Goal: Task Accomplishment & Management: Manage account settings

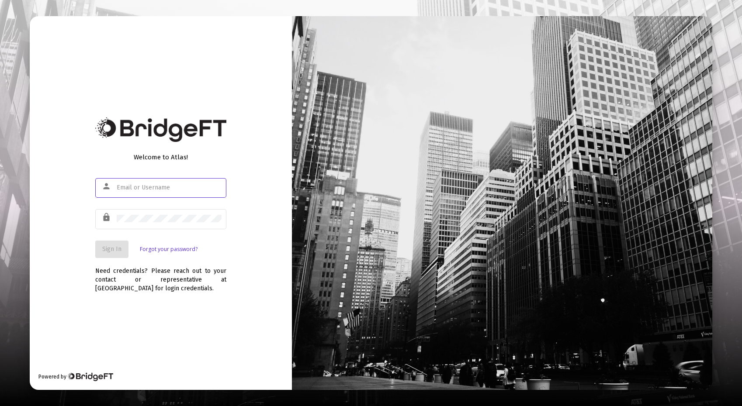
click at [159, 185] on input "text" at bounding box center [169, 187] width 105 height 7
type input "[EMAIL_ADDRESS][DOMAIN_NAME]"
click at [121, 252] on span "Sign In" at bounding box center [111, 248] width 19 height 7
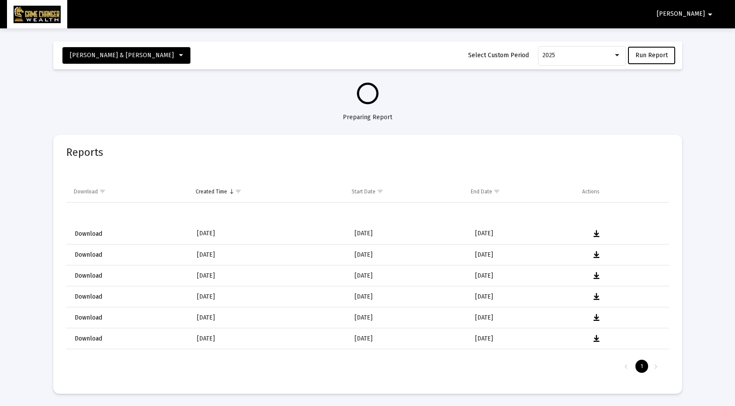
select select "View all"
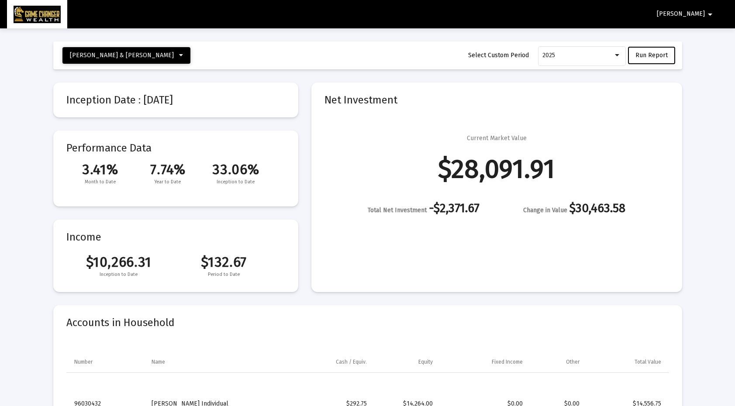
click at [181, 54] on icon at bounding box center [181, 55] width 4 height 6
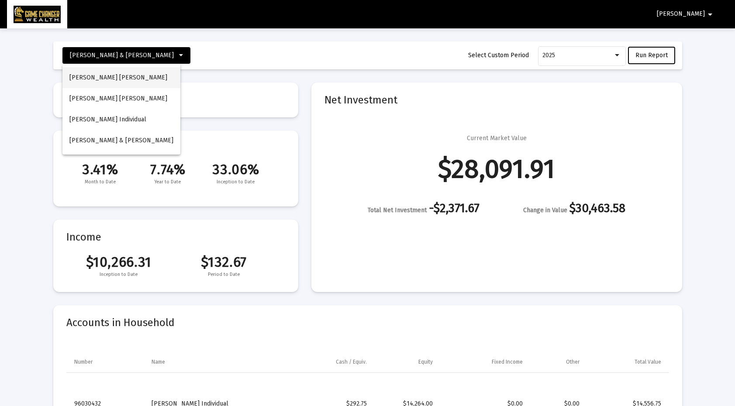
click at [152, 79] on button "[PERSON_NAME] [PERSON_NAME]" at bounding box center [121, 77] width 118 height 21
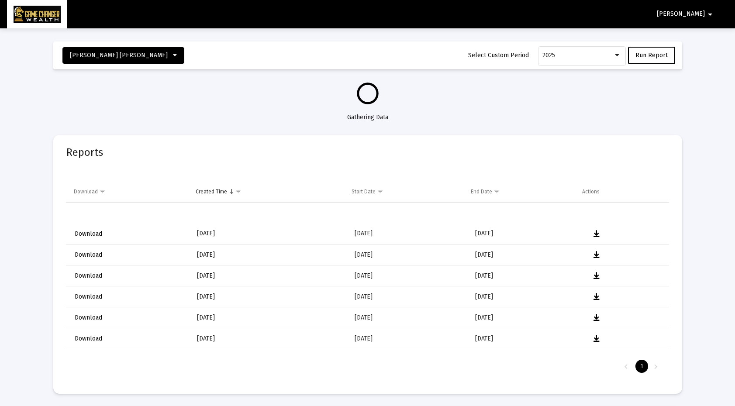
select select "View all"
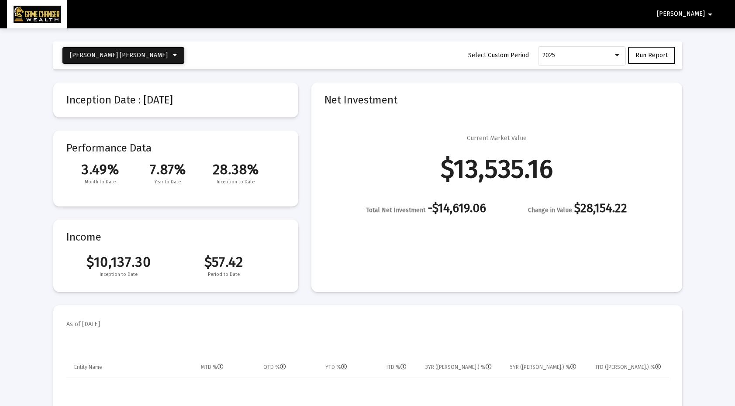
click at [127, 55] on span "[PERSON_NAME] [PERSON_NAME]" at bounding box center [123, 55] width 107 height 7
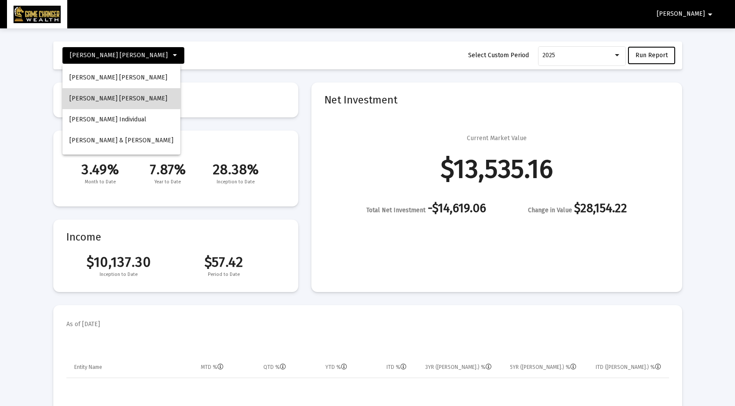
click at [118, 97] on button "[PERSON_NAME] [PERSON_NAME]" at bounding box center [121, 98] width 118 height 21
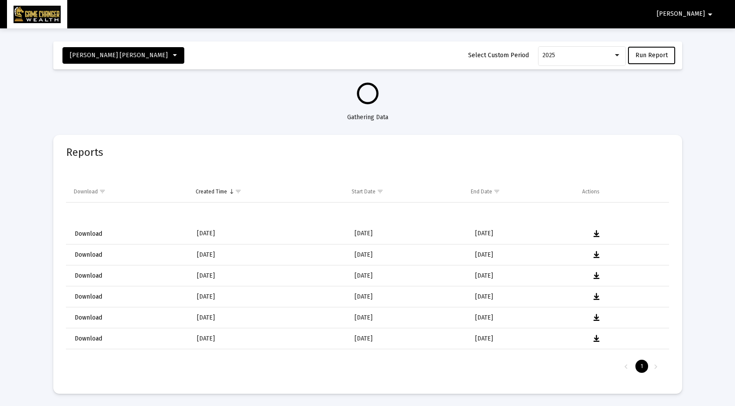
select select "View 1 month"
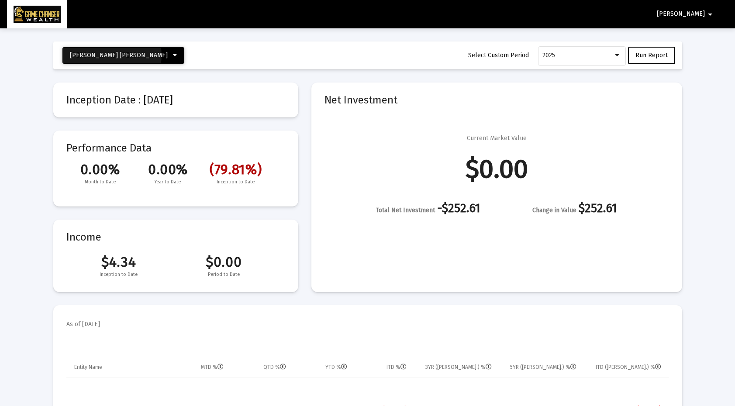
click at [112, 55] on span "[PERSON_NAME] [PERSON_NAME]" at bounding box center [119, 55] width 98 height 7
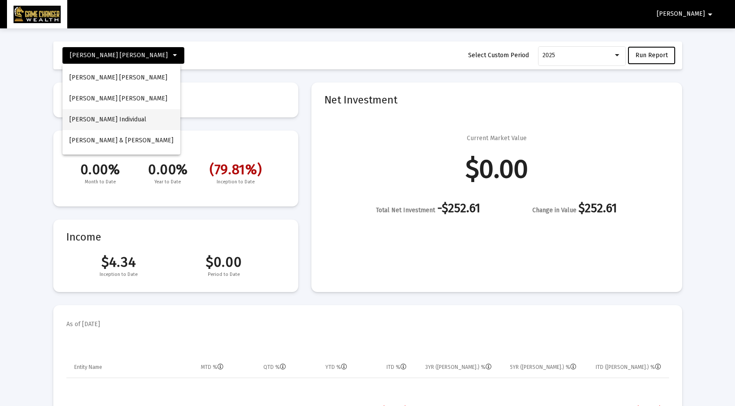
click at [106, 118] on button "[PERSON_NAME] Individual" at bounding box center [121, 119] width 118 height 21
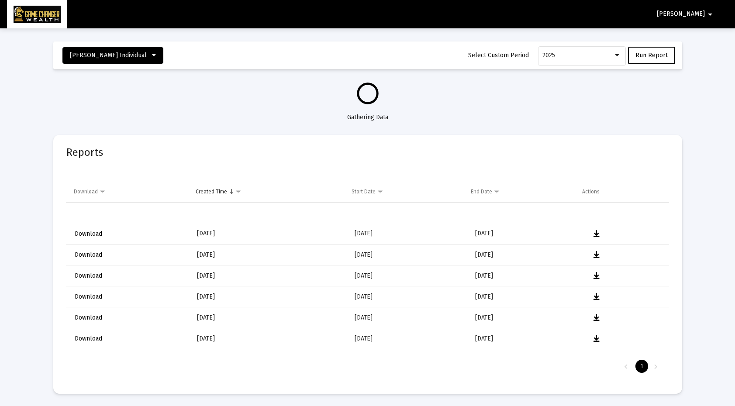
select select "View all"
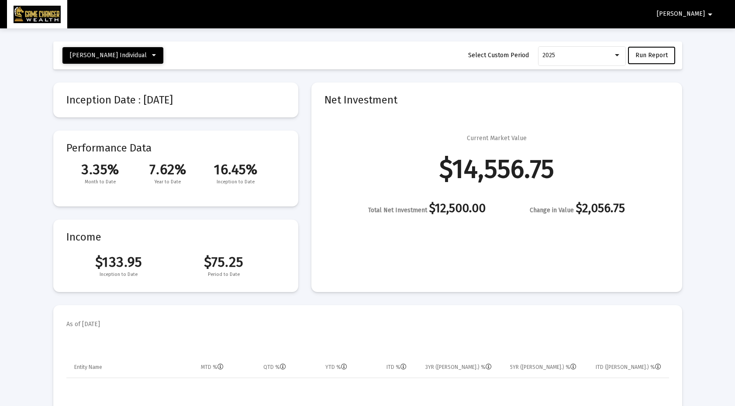
click at [129, 52] on span "[PERSON_NAME] Individual" at bounding box center [108, 55] width 77 height 7
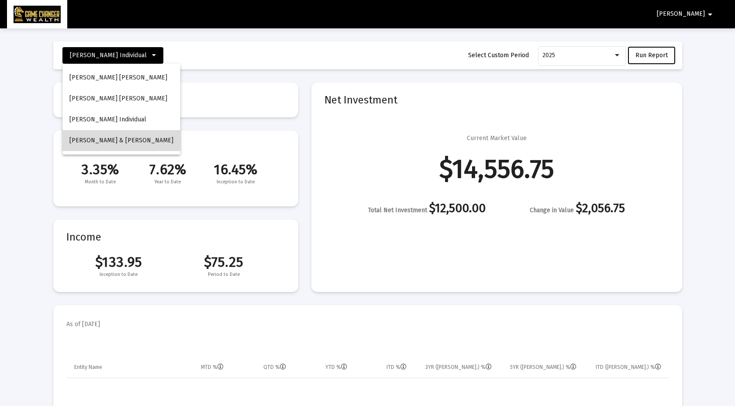
click at [122, 142] on span "[PERSON_NAME] & [PERSON_NAME]" at bounding box center [121, 140] width 104 height 7
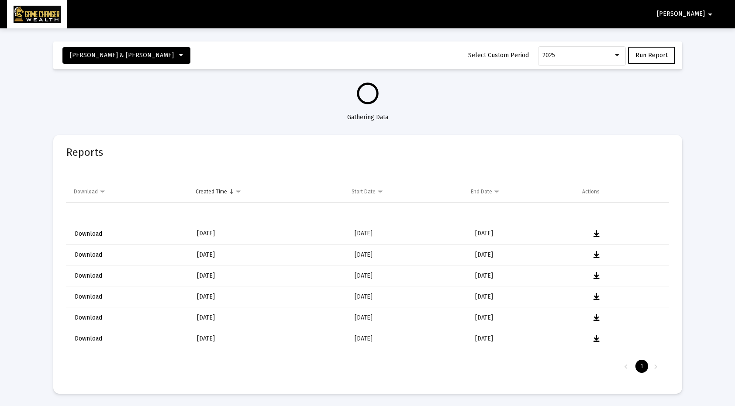
select select "View all"
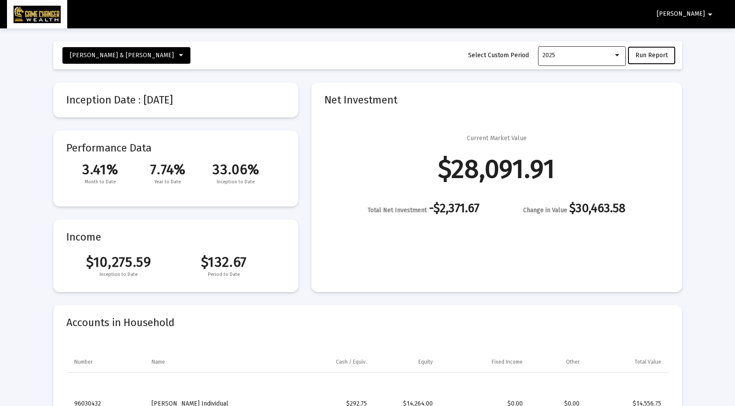
click at [617, 55] on div at bounding box center [617, 55] width 4 height 2
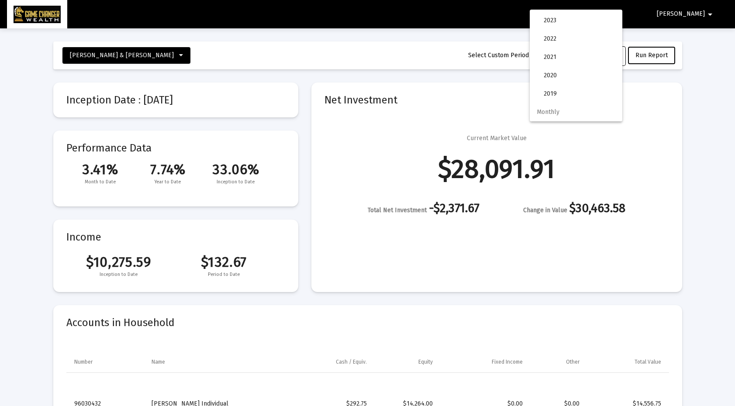
scroll to position [94, 0]
click at [304, 123] on div at bounding box center [367, 203] width 735 height 406
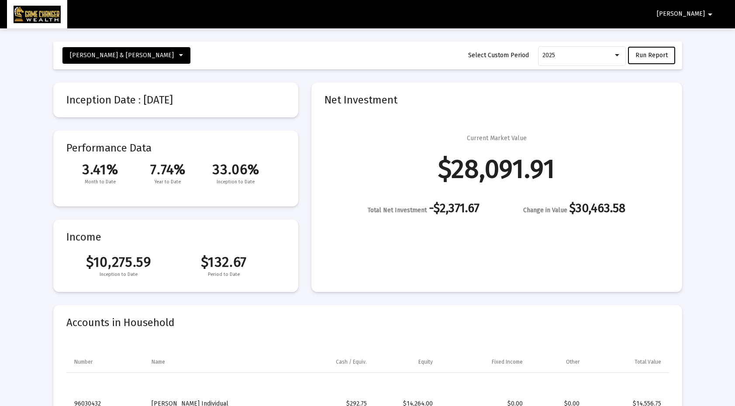
click at [702, 15] on span "[PERSON_NAME]" at bounding box center [681, 13] width 48 height 7
click at [695, 35] on button "Logout" at bounding box center [700, 37] width 49 height 21
